Goal: Task Accomplishment & Management: Use online tool/utility

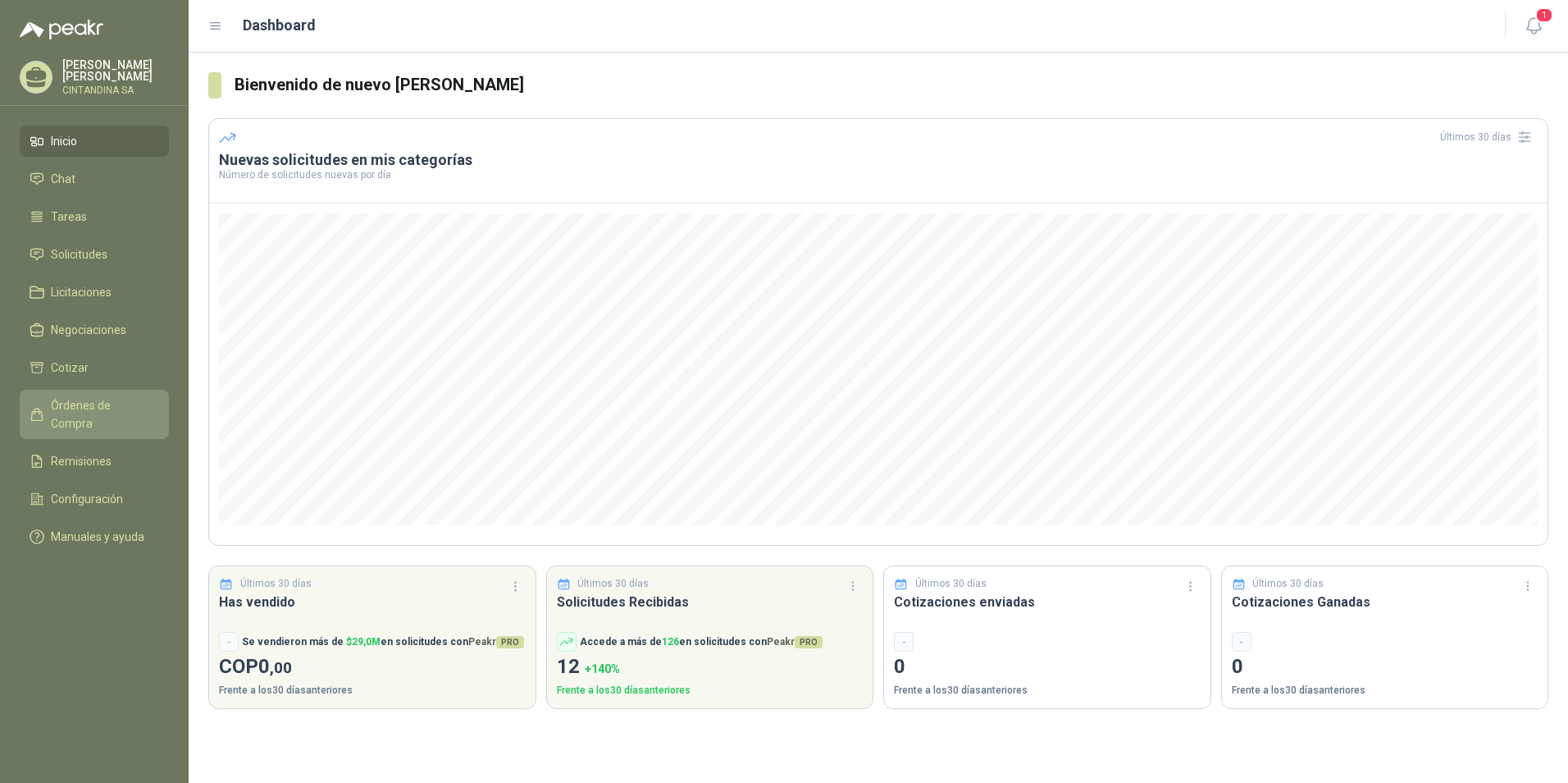
drag, startPoint x: 97, startPoint y: 384, endPoint x: 97, endPoint y: 397, distance: 13.0
click at [97, 384] on ul "Inicio Chat Tareas Solicitudes Licitaciones Negociaciones Cotizar Órdenes de Co…" at bounding box center [94, 342] width 188 height 433
click at [98, 409] on span "Órdenes de Compra" at bounding box center [101, 414] width 102 height 36
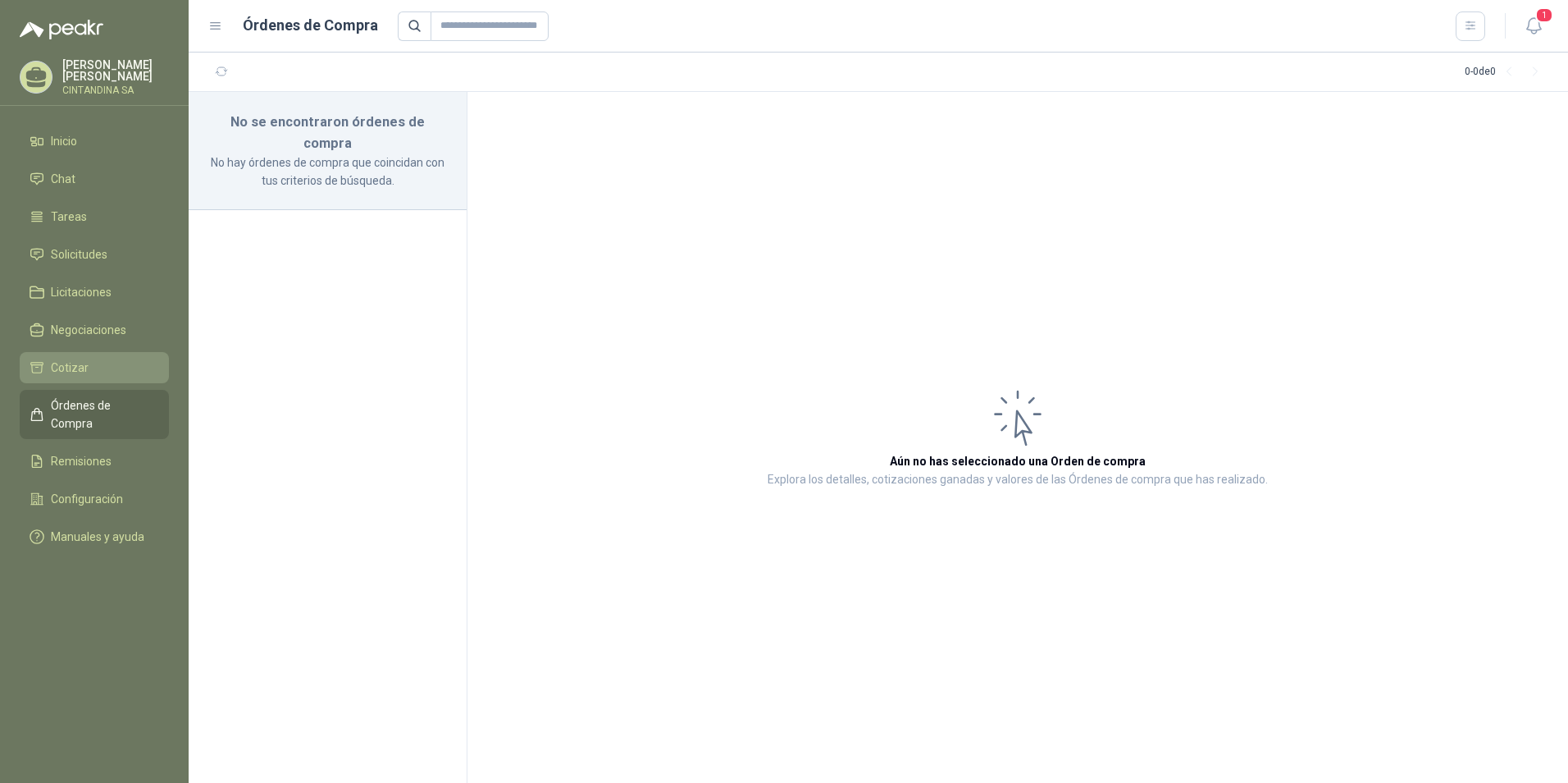
click at [75, 363] on span "Cotizar" at bounding box center [69, 367] width 37 height 18
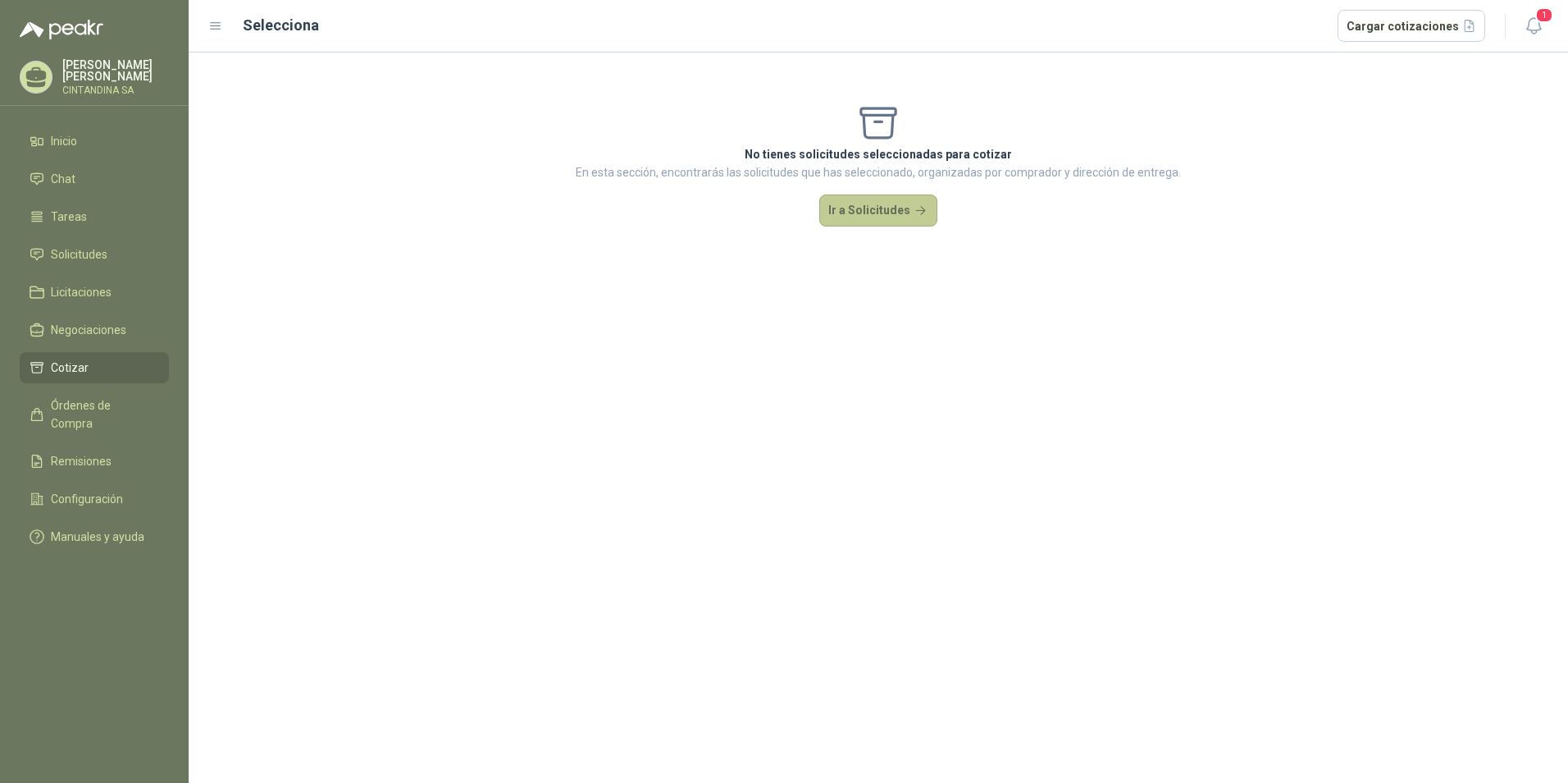
click at [886, 201] on button "Ir a Solicitudes" at bounding box center [878, 210] width 118 height 33
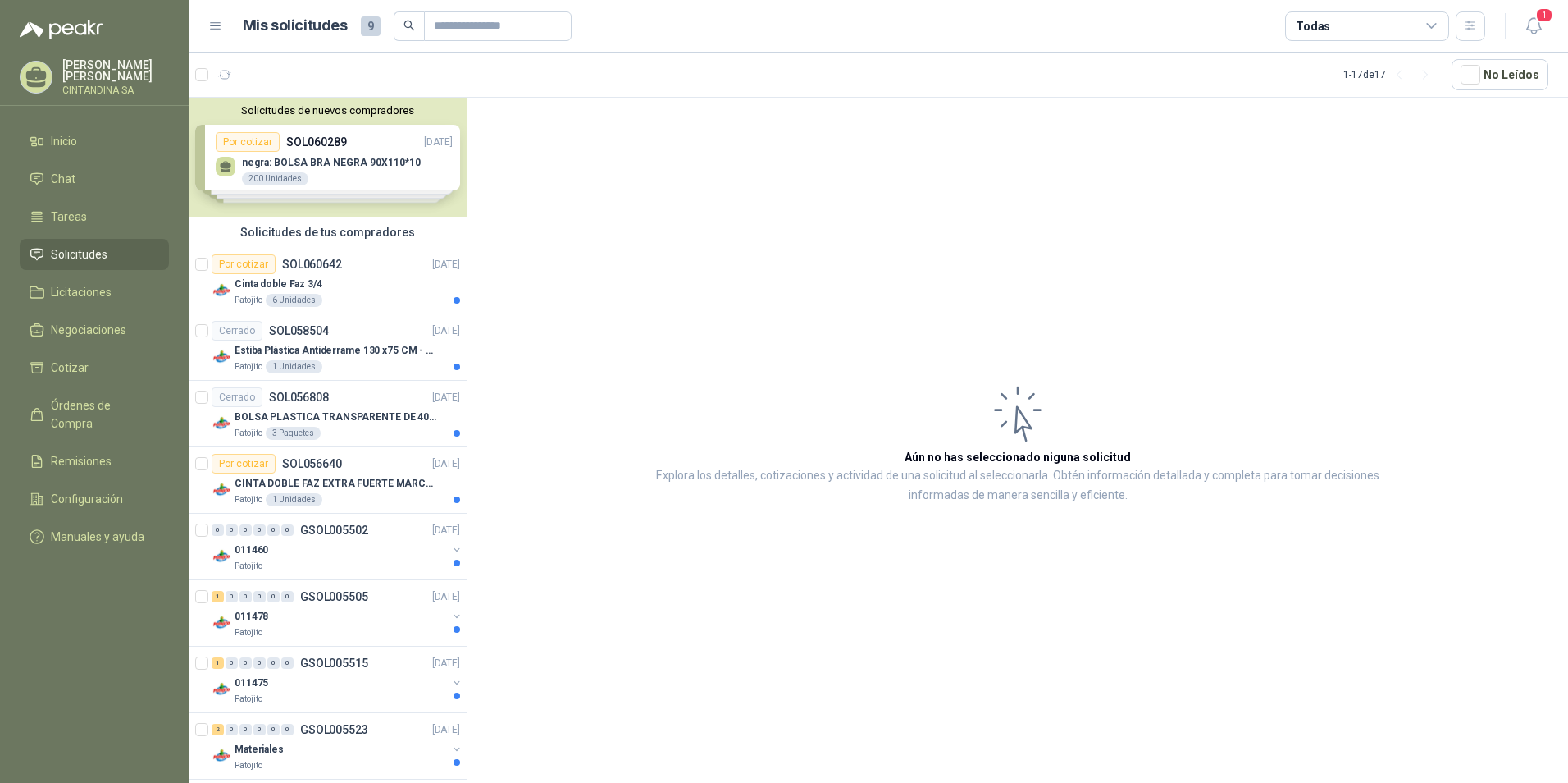
click at [397, 176] on div "Solicitudes de nuevos compradores Por cotizar SOL060289 [DATE] negra: BOLSA BRA…" at bounding box center [327, 157] width 278 height 119
